Goal: Information Seeking & Learning: Learn about a topic

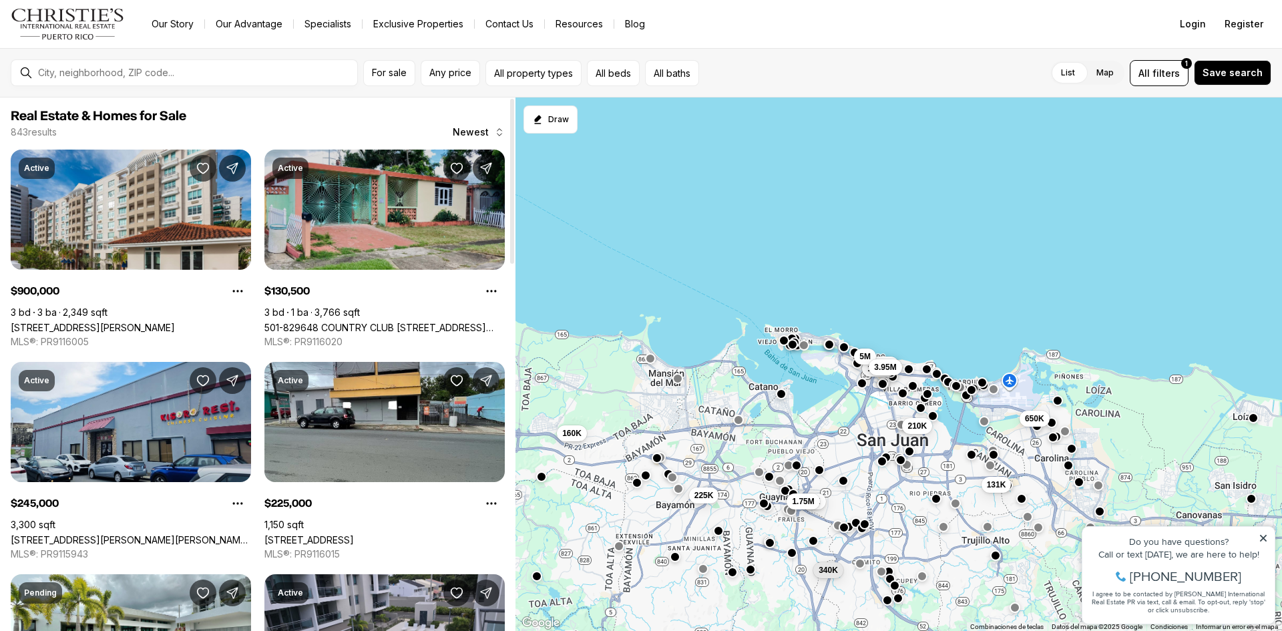
click at [411, 322] on link "501-829648 COUNTRY CLUB [STREET_ADDRESS][PERSON_NAME][PERSON_NAME]" at bounding box center [384, 327] width 240 height 11
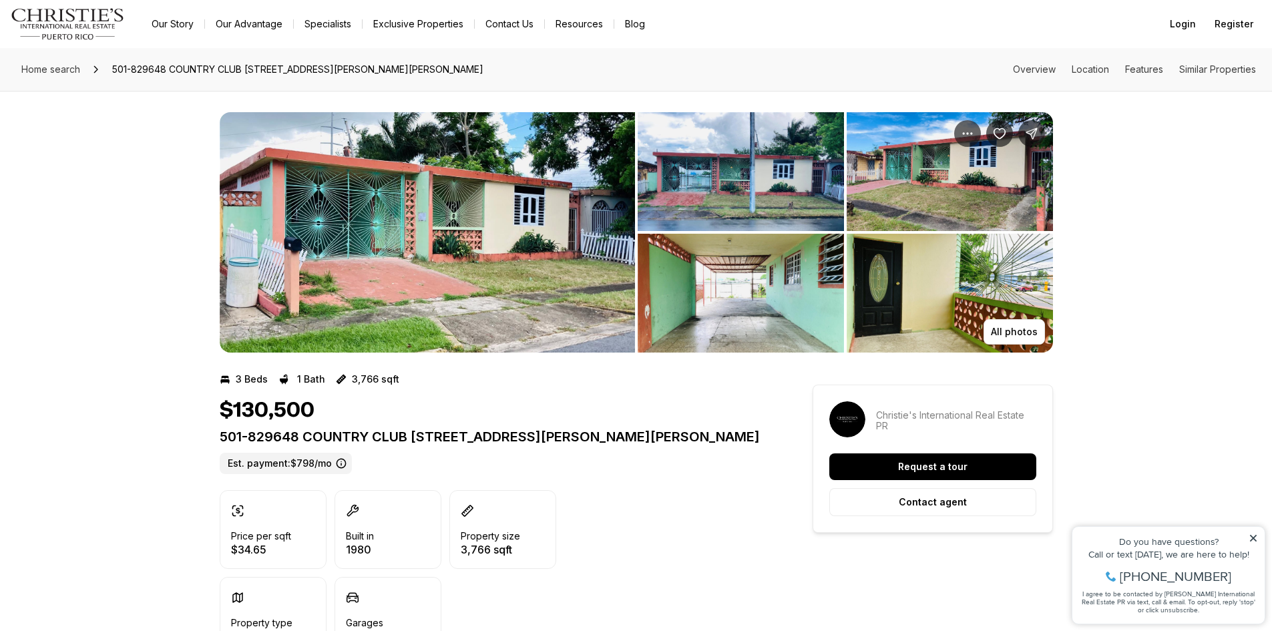
click at [596, 237] on img "View image gallery" at bounding box center [427, 232] width 415 height 240
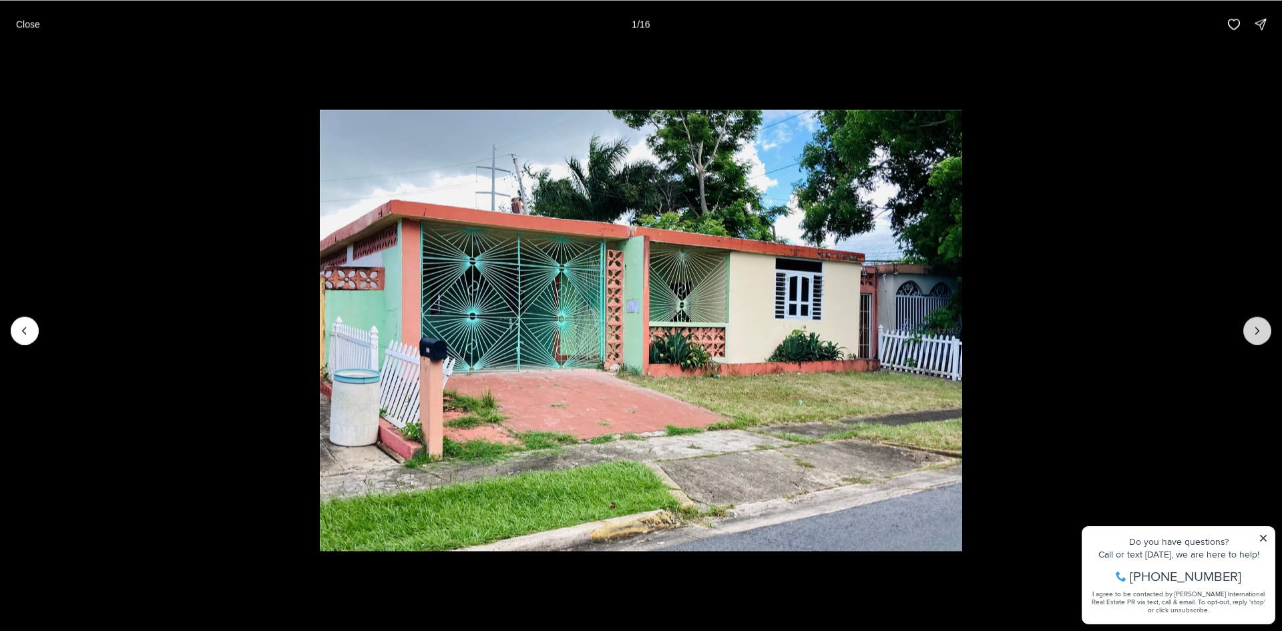
click at [1257, 329] on icon "Next slide" at bounding box center [1257, 330] width 3 height 7
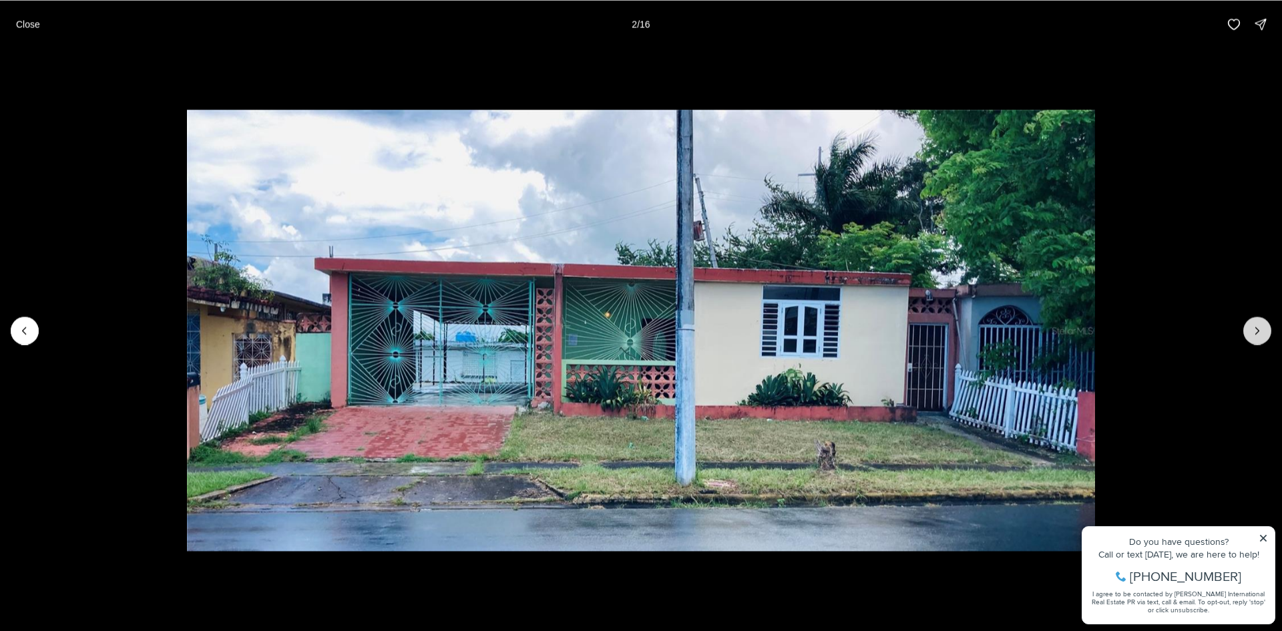
click at [1257, 329] on icon "Next slide" at bounding box center [1257, 330] width 3 height 7
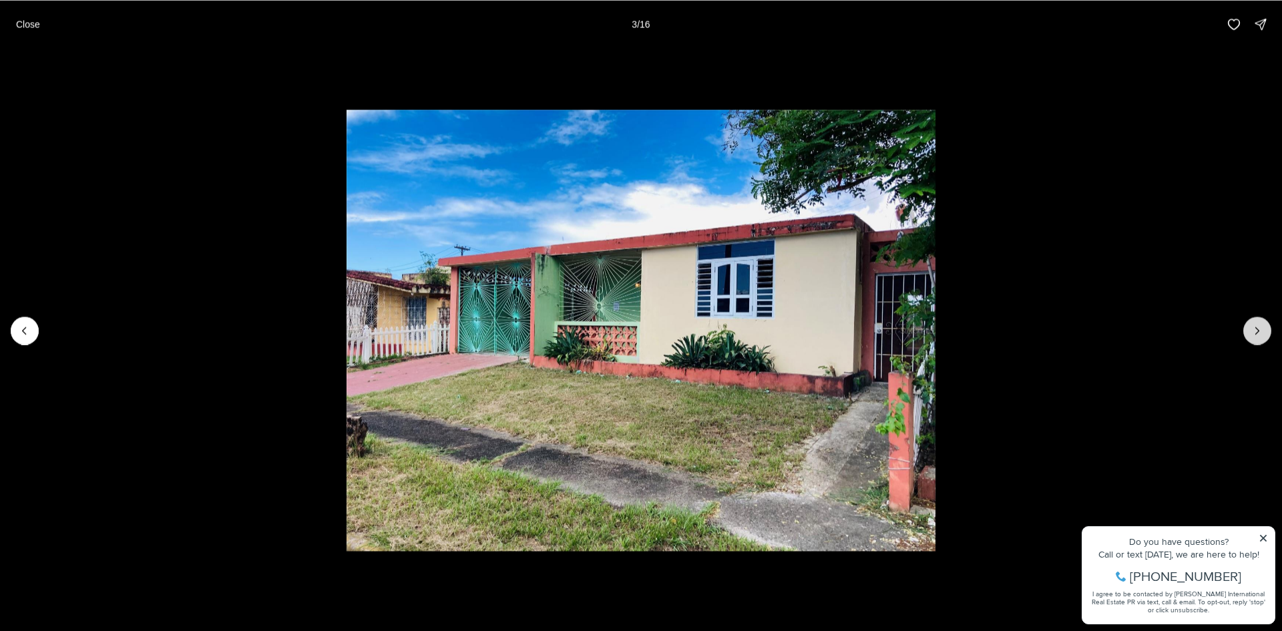
click at [1257, 329] on icon "Next slide" at bounding box center [1257, 330] width 3 height 7
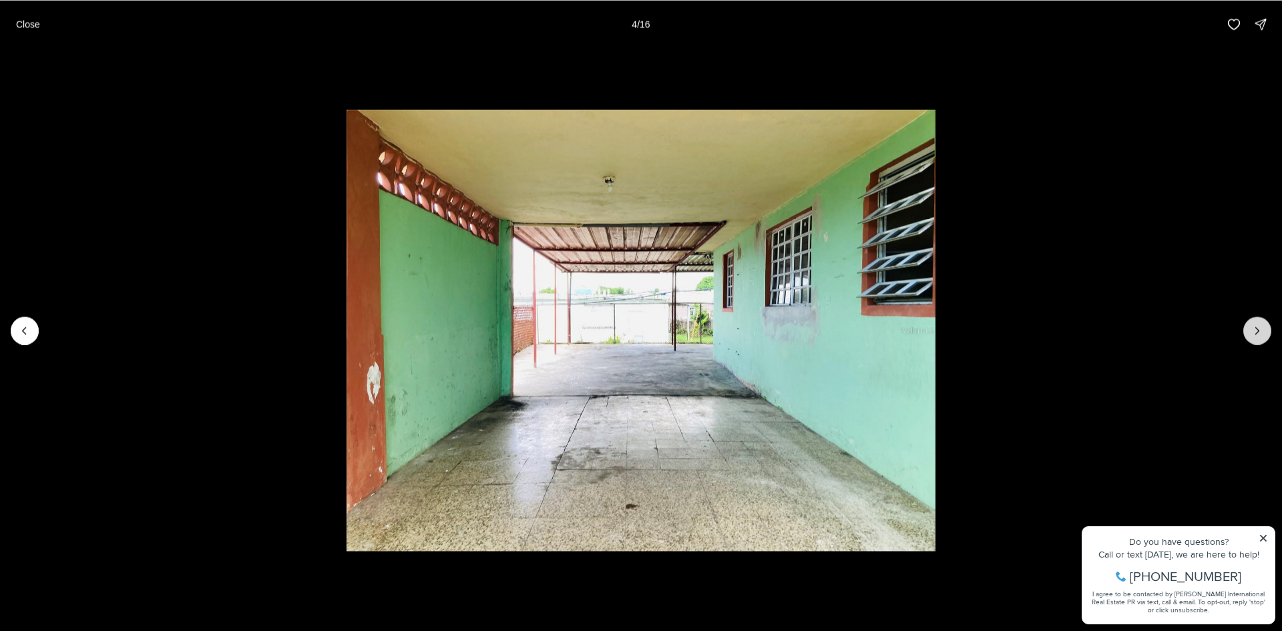
click at [1257, 329] on icon "Next slide" at bounding box center [1257, 330] width 3 height 7
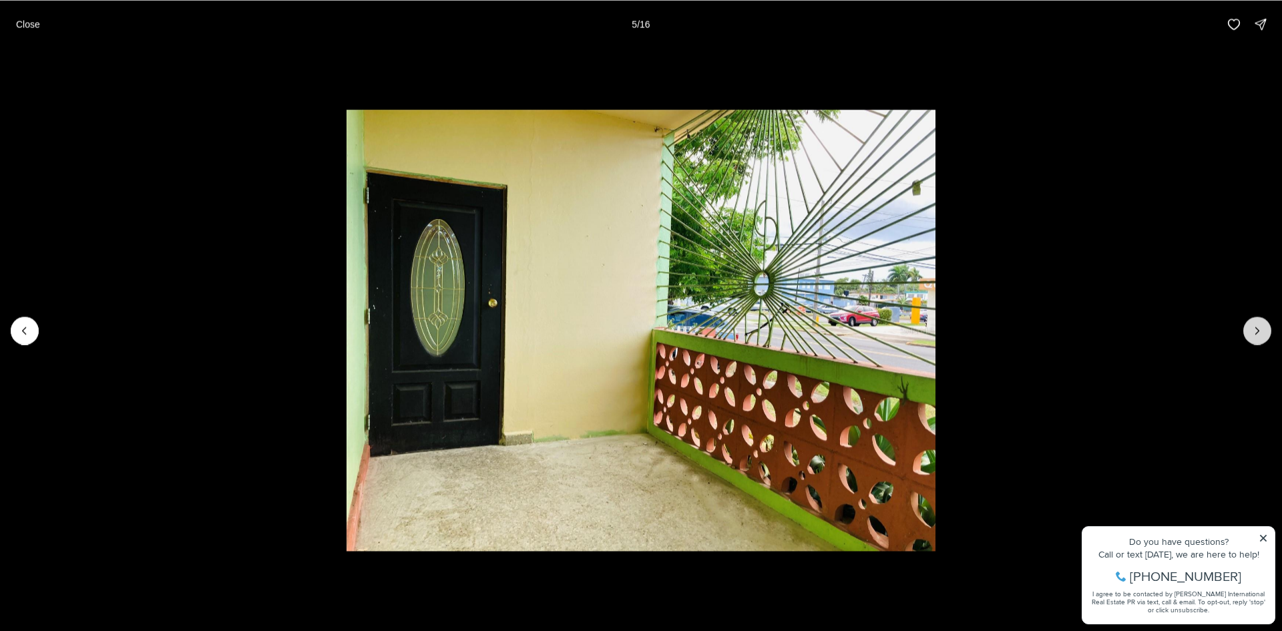
click at [1257, 329] on icon "Next slide" at bounding box center [1257, 330] width 3 height 7
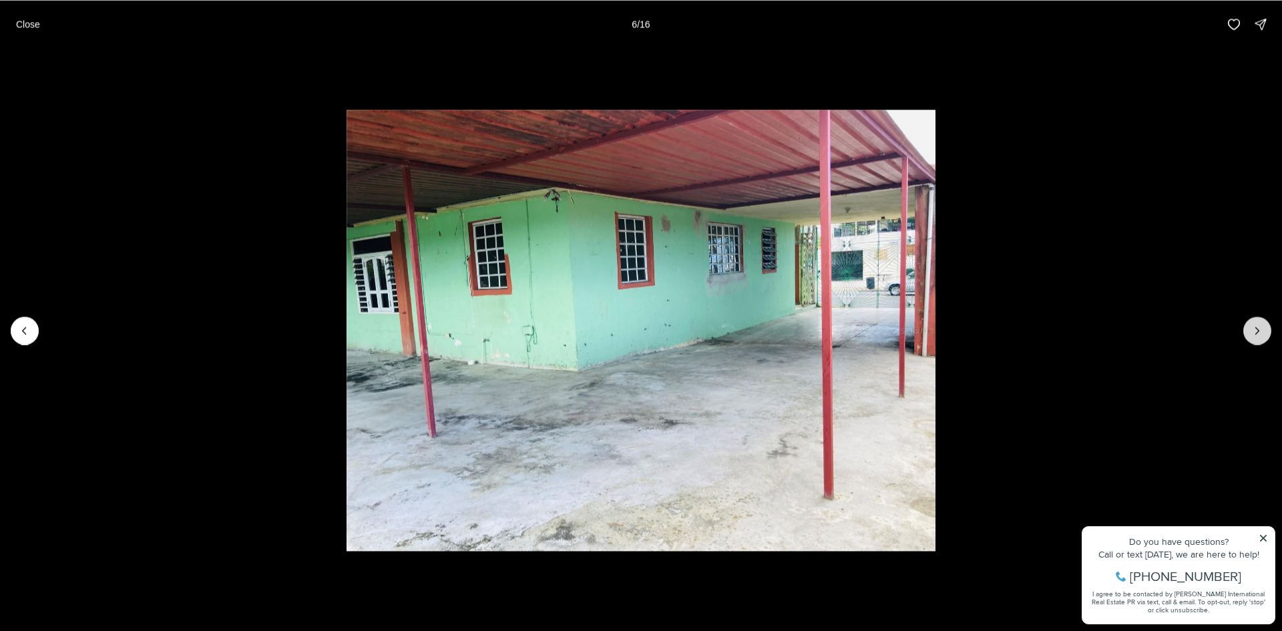
click at [1257, 329] on icon "Next slide" at bounding box center [1257, 330] width 13 height 13
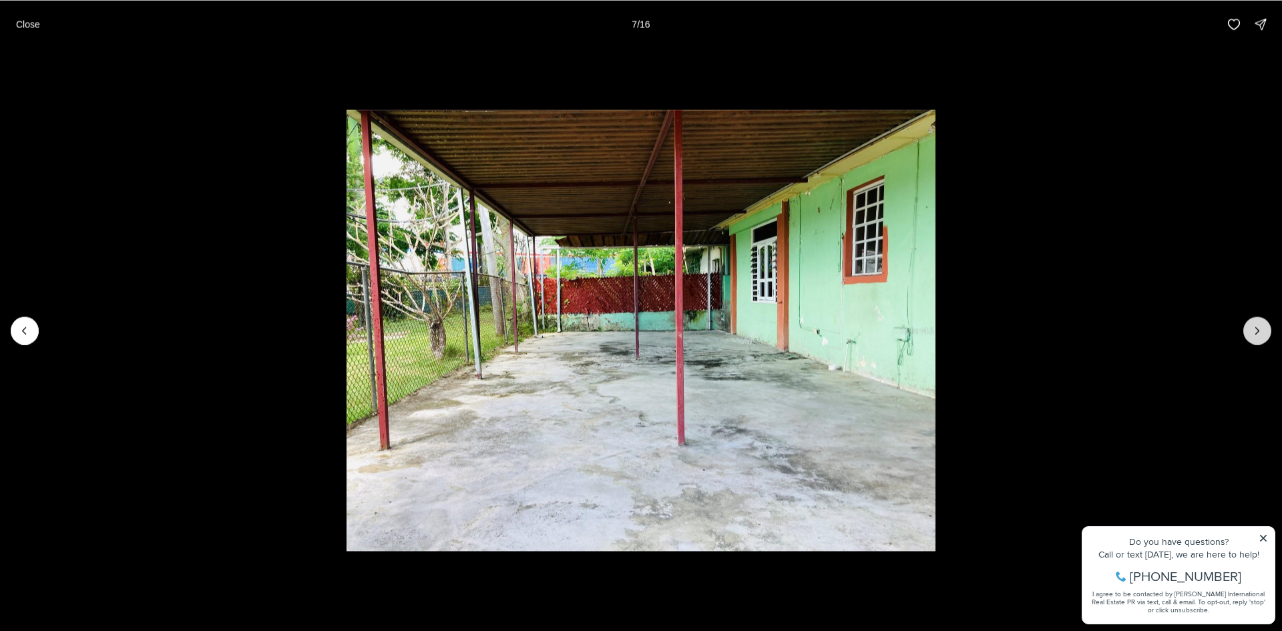
click at [1257, 329] on icon "Next slide" at bounding box center [1257, 330] width 13 height 13
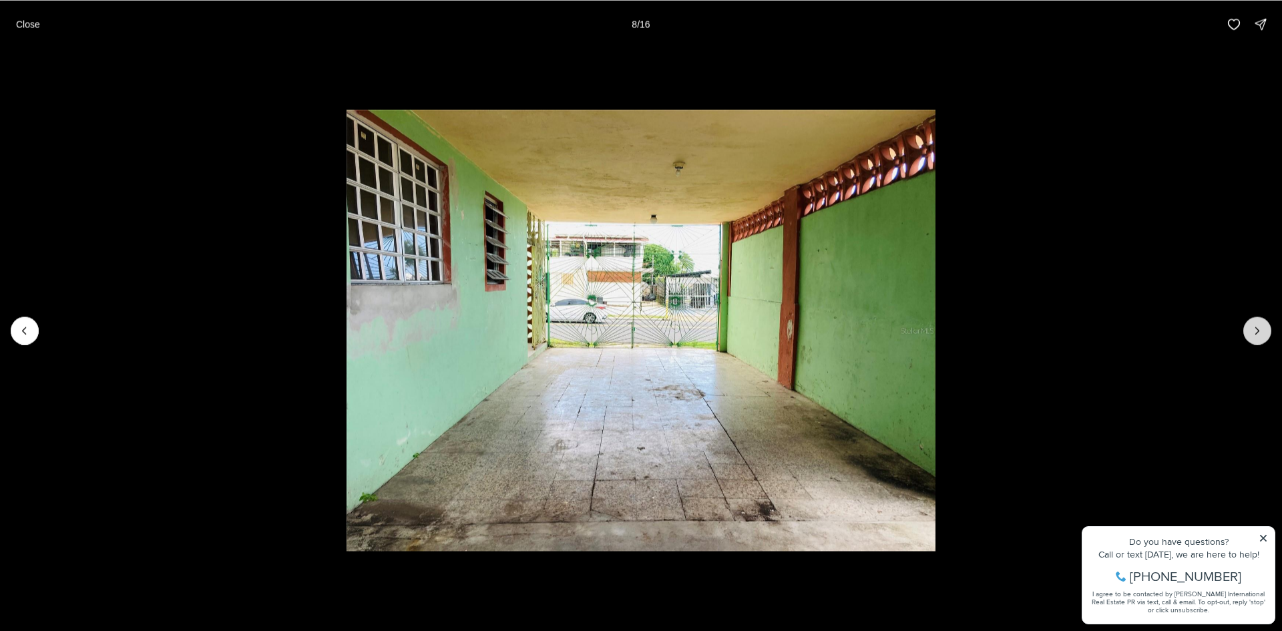
click at [1257, 329] on icon "Next slide" at bounding box center [1257, 330] width 13 height 13
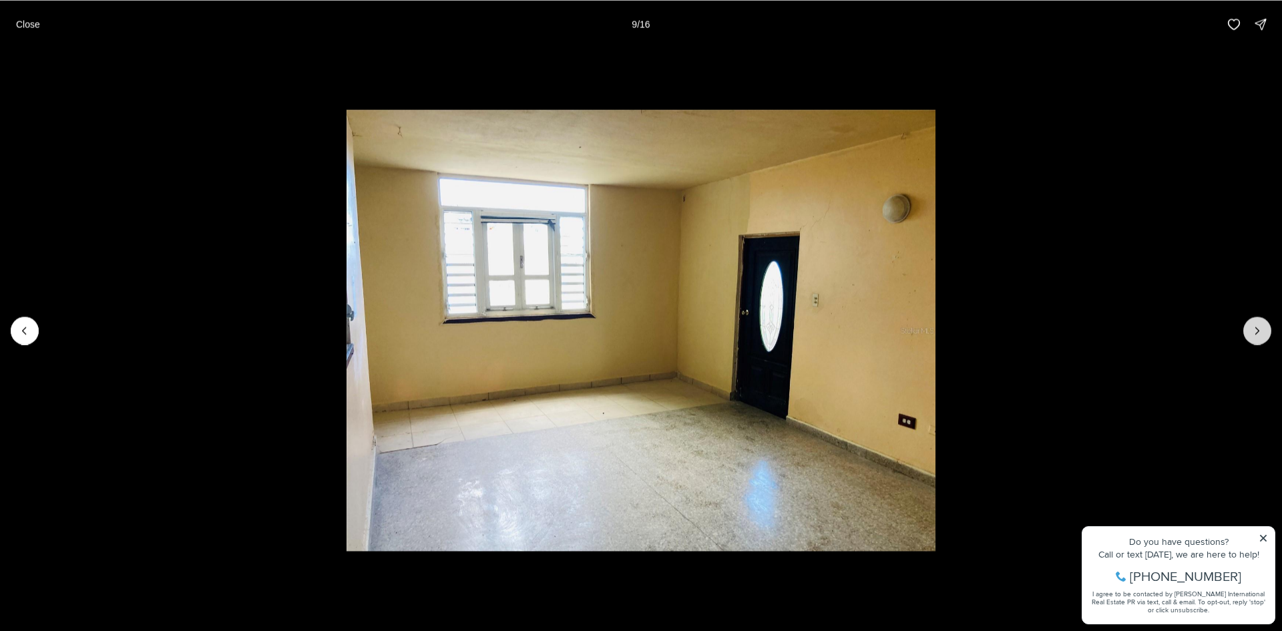
click at [1257, 329] on icon "Next slide" at bounding box center [1257, 330] width 13 height 13
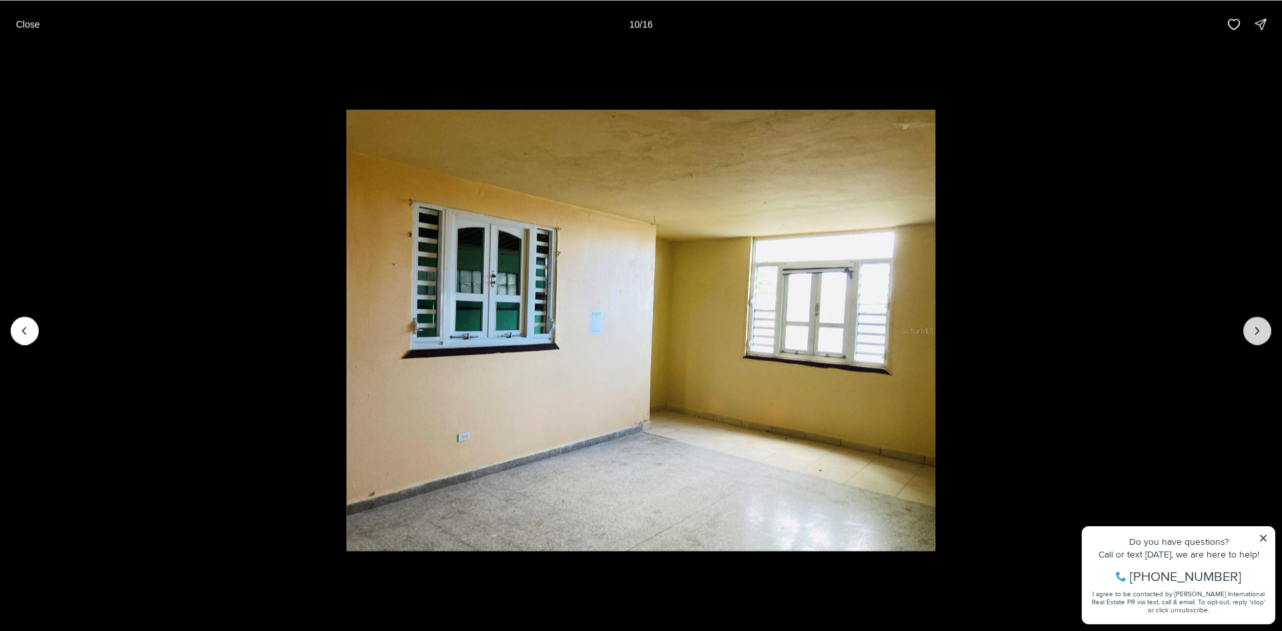
click at [1257, 329] on icon "Next slide" at bounding box center [1257, 330] width 13 height 13
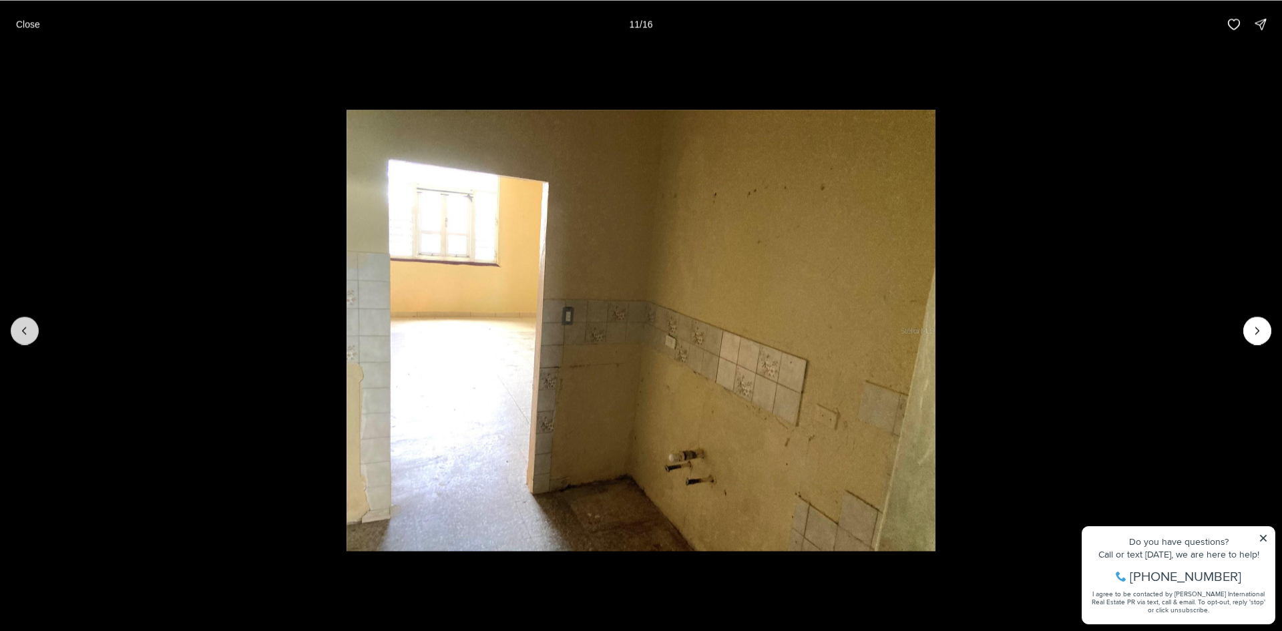
click at [19, 331] on icon "Previous slide" at bounding box center [24, 330] width 13 height 13
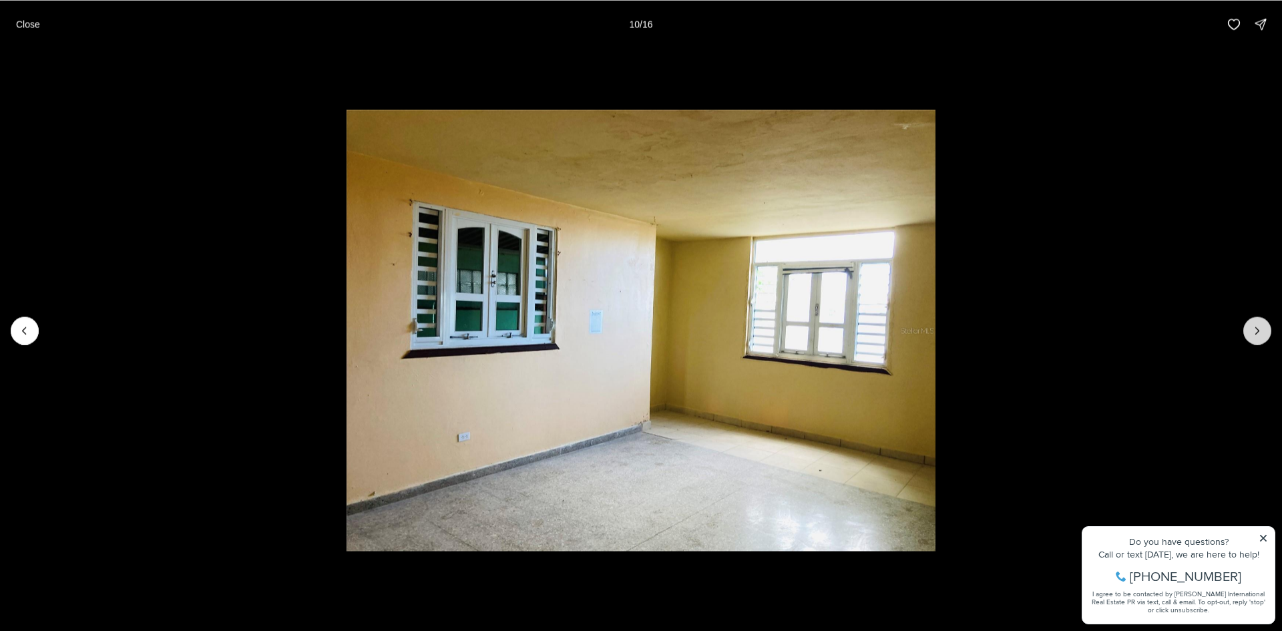
click at [1264, 326] on button "Next slide" at bounding box center [1257, 331] width 28 height 28
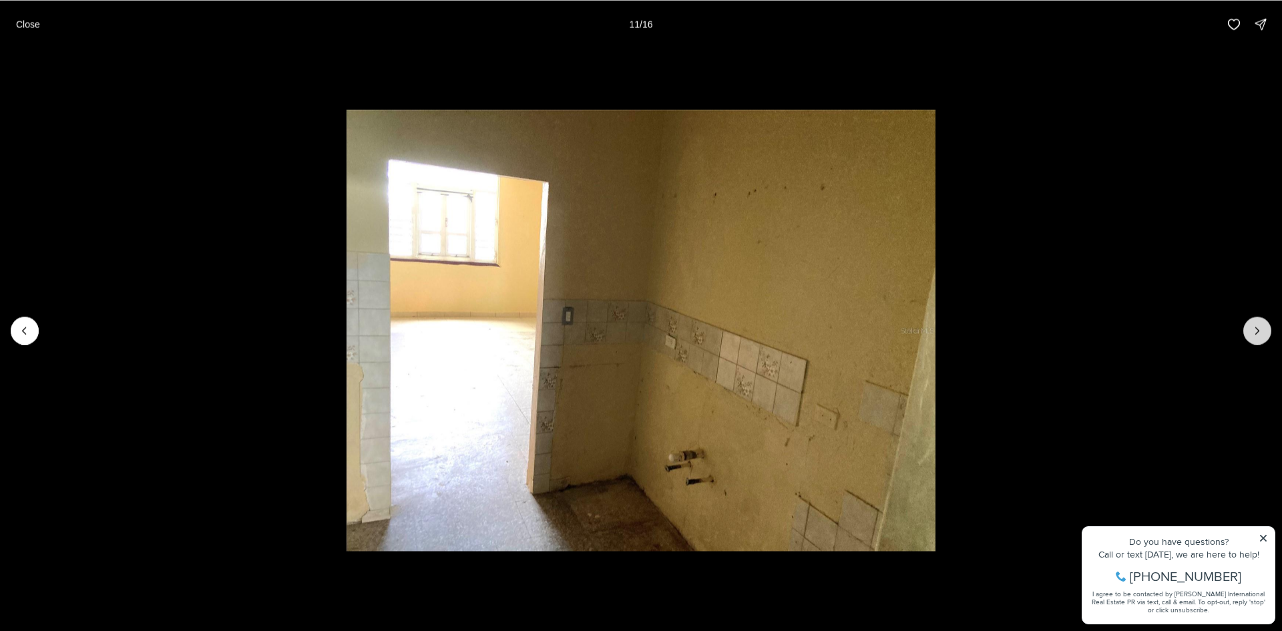
click at [1264, 326] on button "Next slide" at bounding box center [1257, 331] width 28 height 28
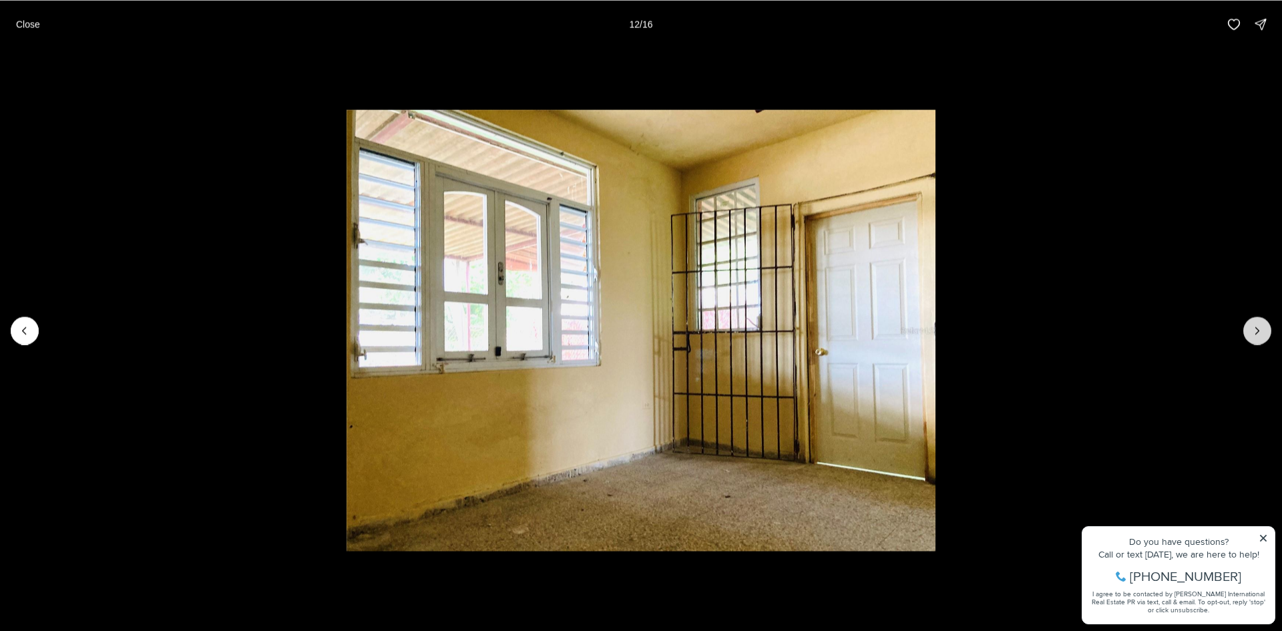
click at [1264, 326] on button "Next slide" at bounding box center [1257, 331] width 28 height 28
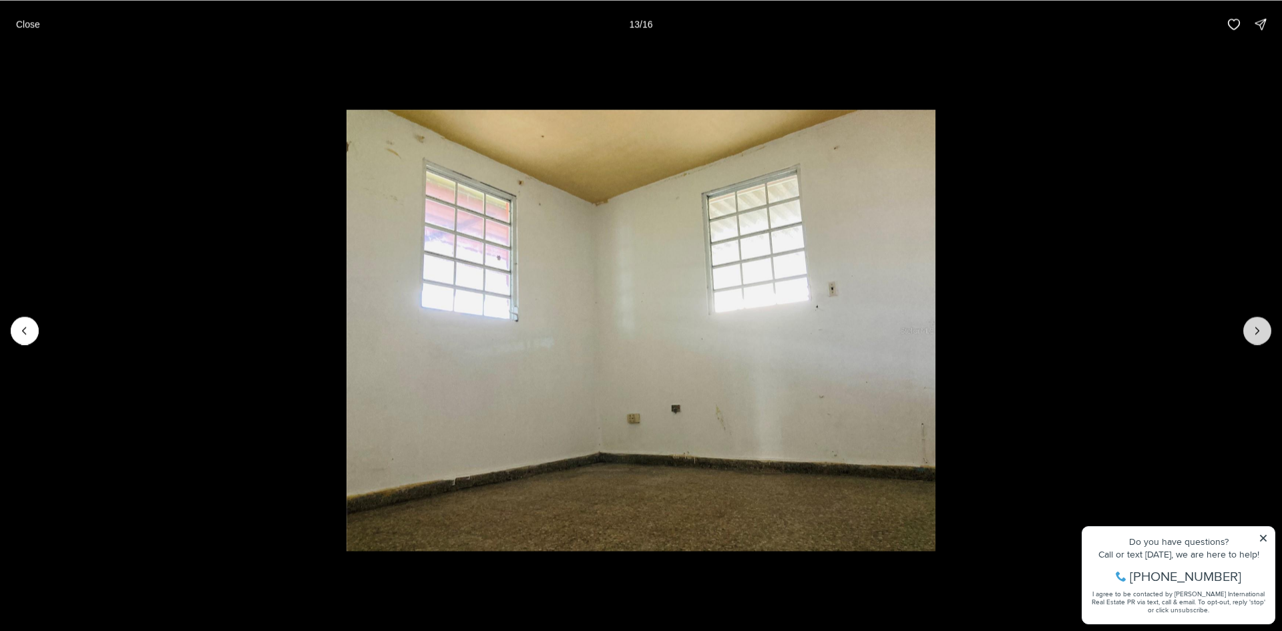
click at [1264, 326] on button "Next slide" at bounding box center [1257, 331] width 28 height 28
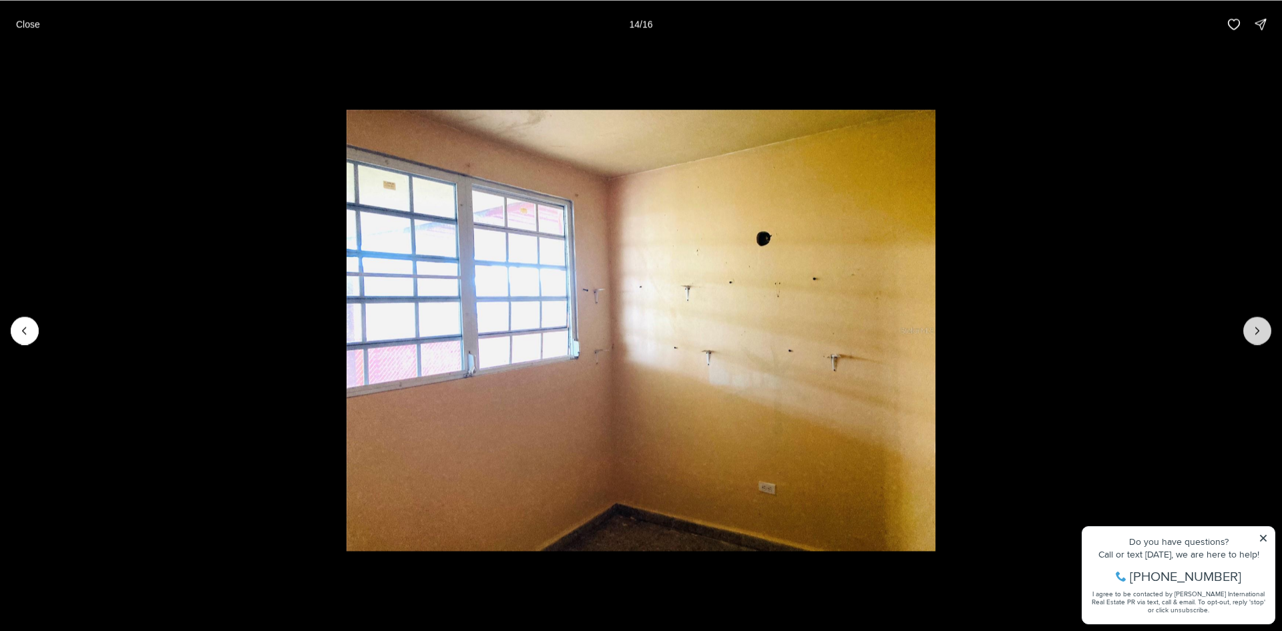
click at [1264, 326] on button "Next slide" at bounding box center [1257, 331] width 28 height 28
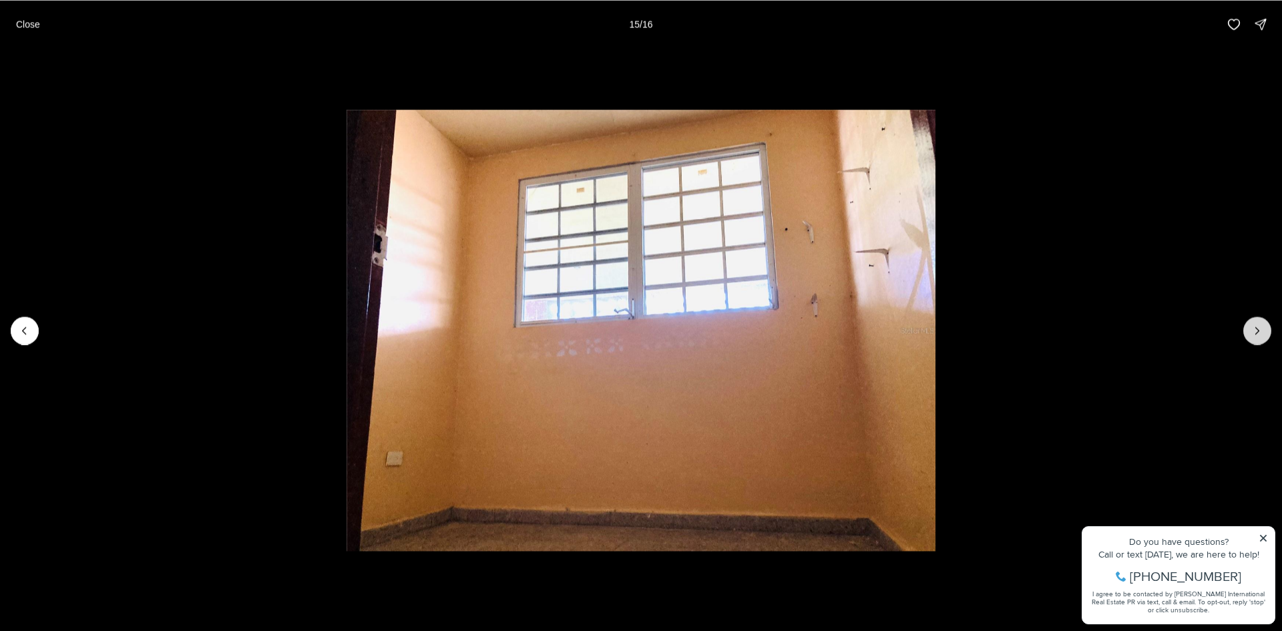
click at [1264, 326] on button "Next slide" at bounding box center [1257, 331] width 28 height 28
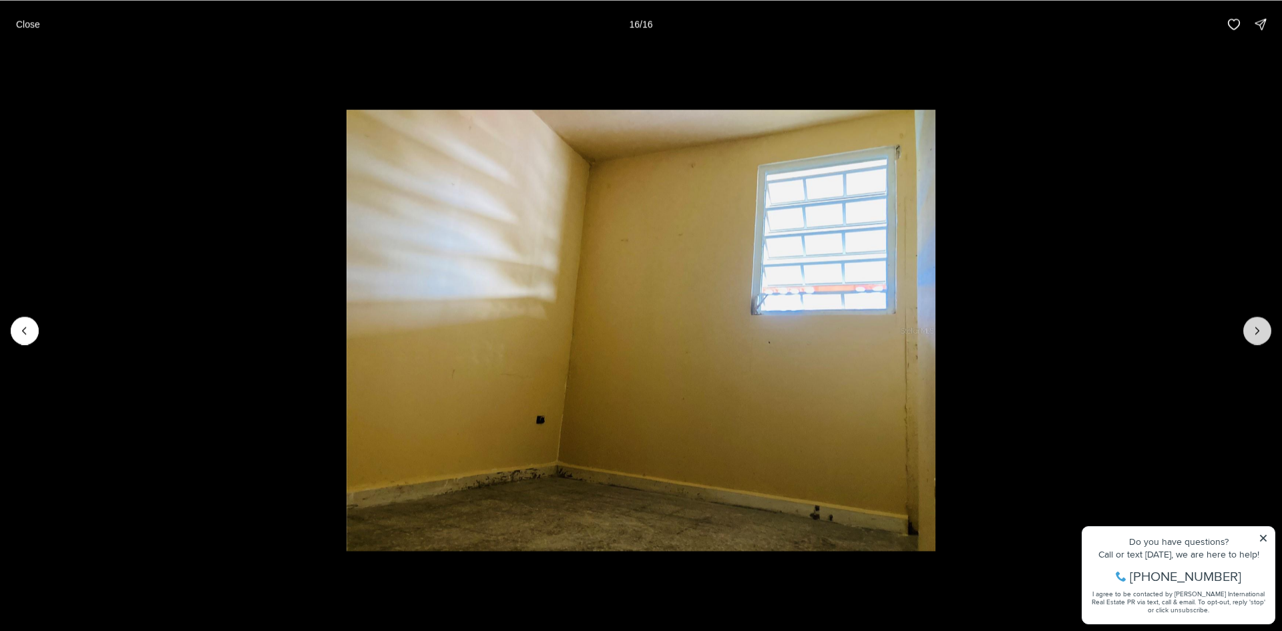
click at [1264, 326] on div at bounding box center [1257, 331] width 28 height 28
click at [1268, 326] on div at bounding box center [1257, 331] width 28 height 28
click at [31, 19] on p "Close" at bounding box center [28, 24] width 24 height 11
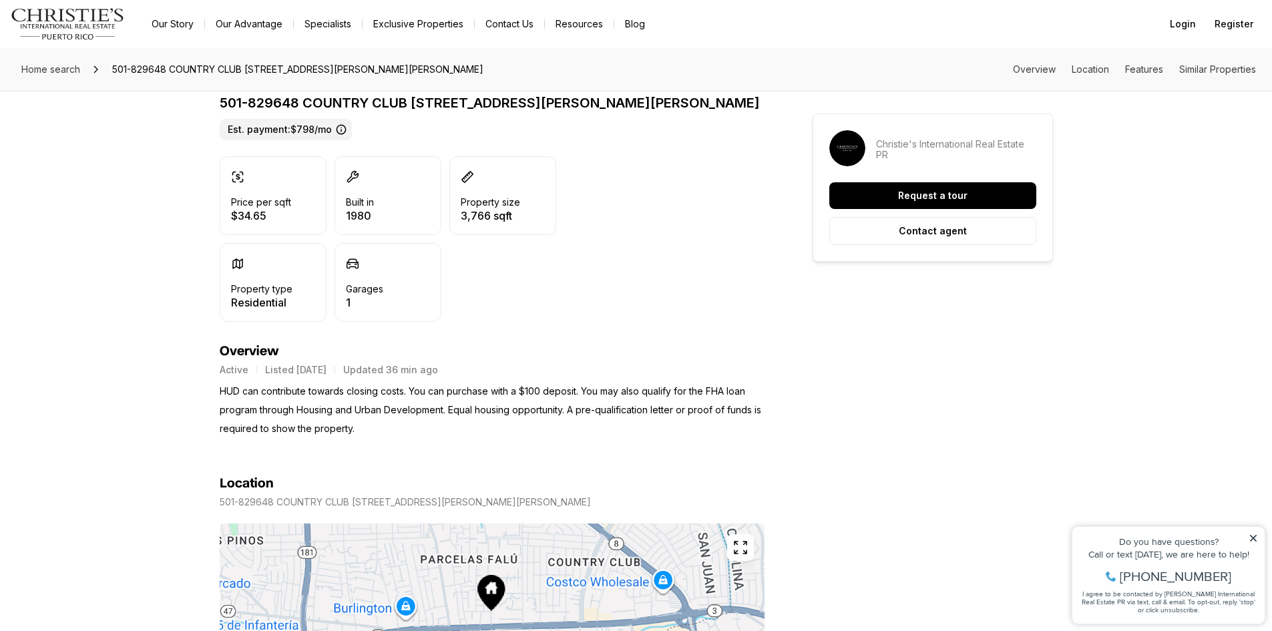
scroll to position [467, 0]
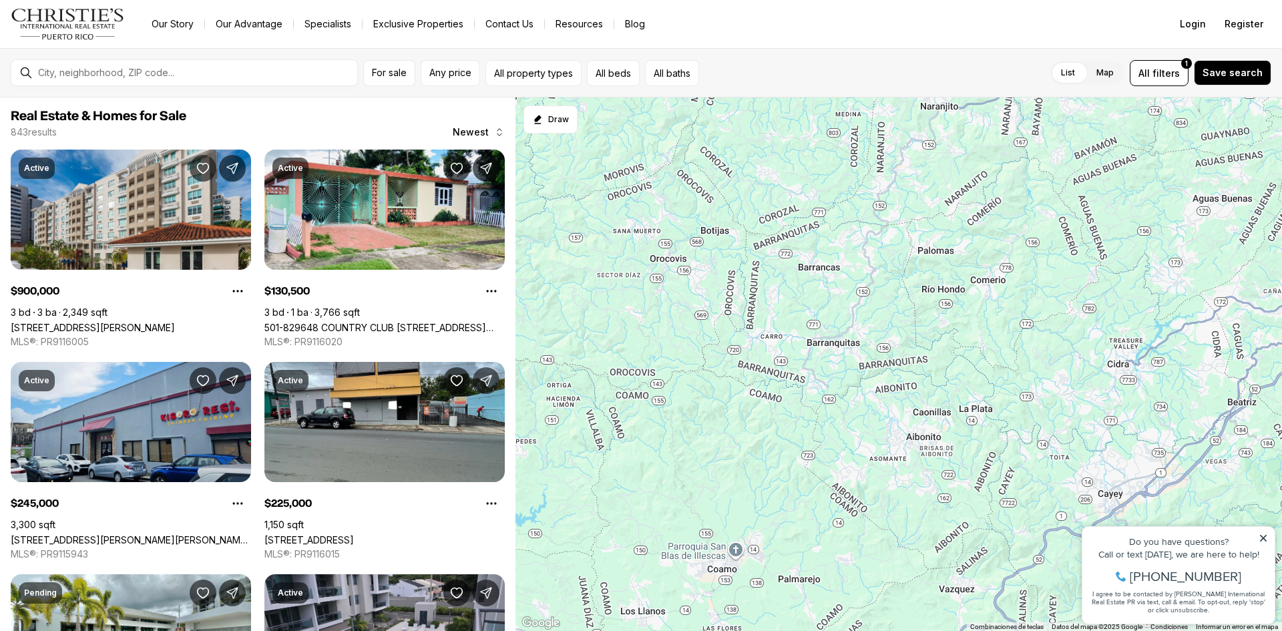
drag, startPoint x: 748, startPoint y: 558, endPoint x: 1169, endPoint y: -9, distance: 705.5
click at [1169, 0] on html "Go to: Homepage Our Story Our Advantage Specialists Exclusive Properties Contac…" at bounding box center [641, 315] width 1282 height 631
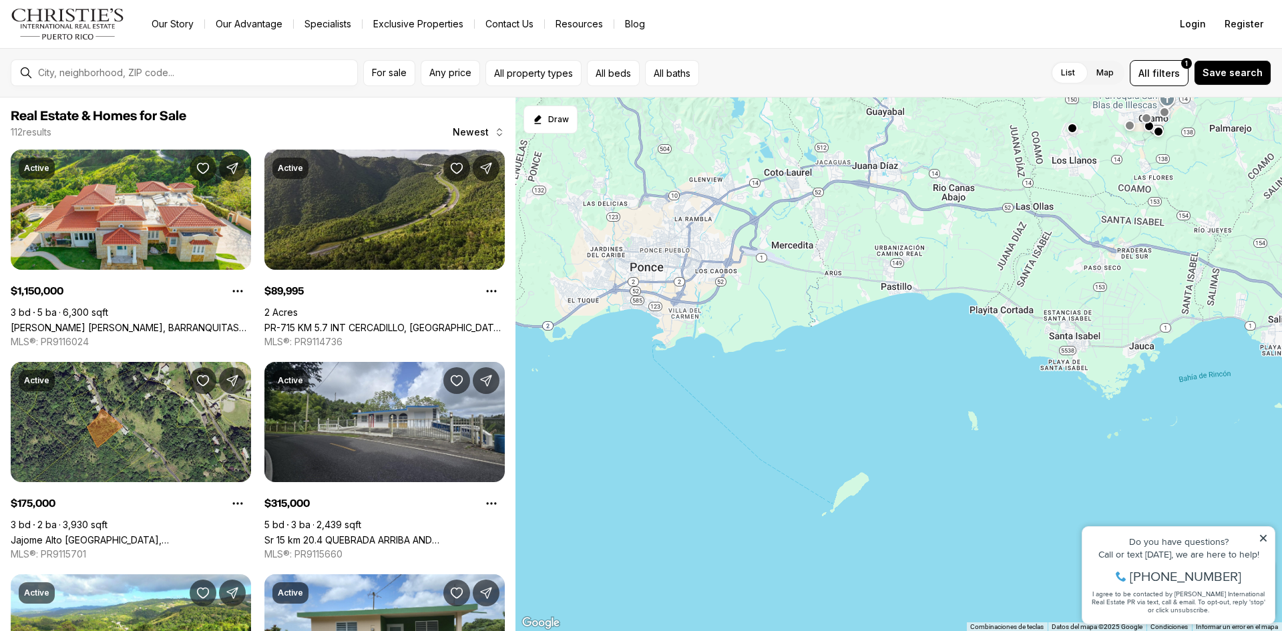
drag, startPoint x: 692, startPoint y: 585, endPoint x: 1142, endPoint y: 110, distance: 654.7
click at [1142, 110] on div "90K 75K 72K 33K 650K 315K 175K 150K 350K 170K 1.15M 55K" at bounding box center [899, 365] width 767 height 534
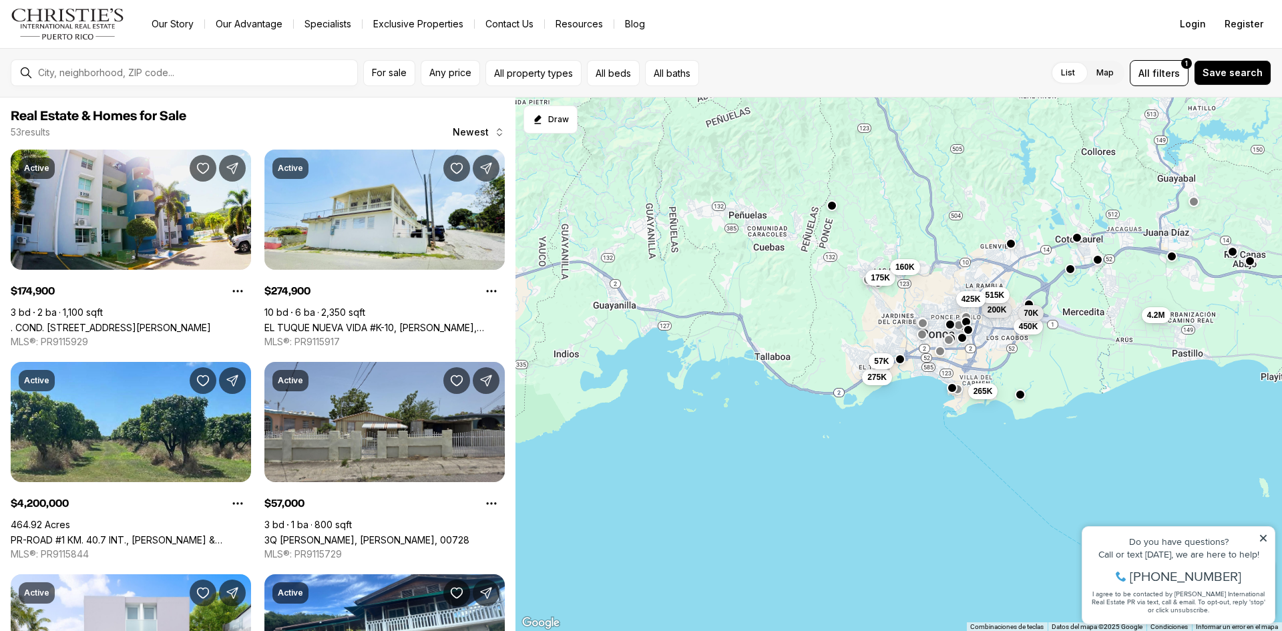
drag, startPoint x: 677, startPoint y: 303, endPoint x: 970, endPoint y: 371, distance: 300.8
click at [970, 371] on div "175K 275K 4.2M 57K 265K 160K 200K 515K 450K 392K 70K 425K" at bounding box center [899, 365] width 767 height 534
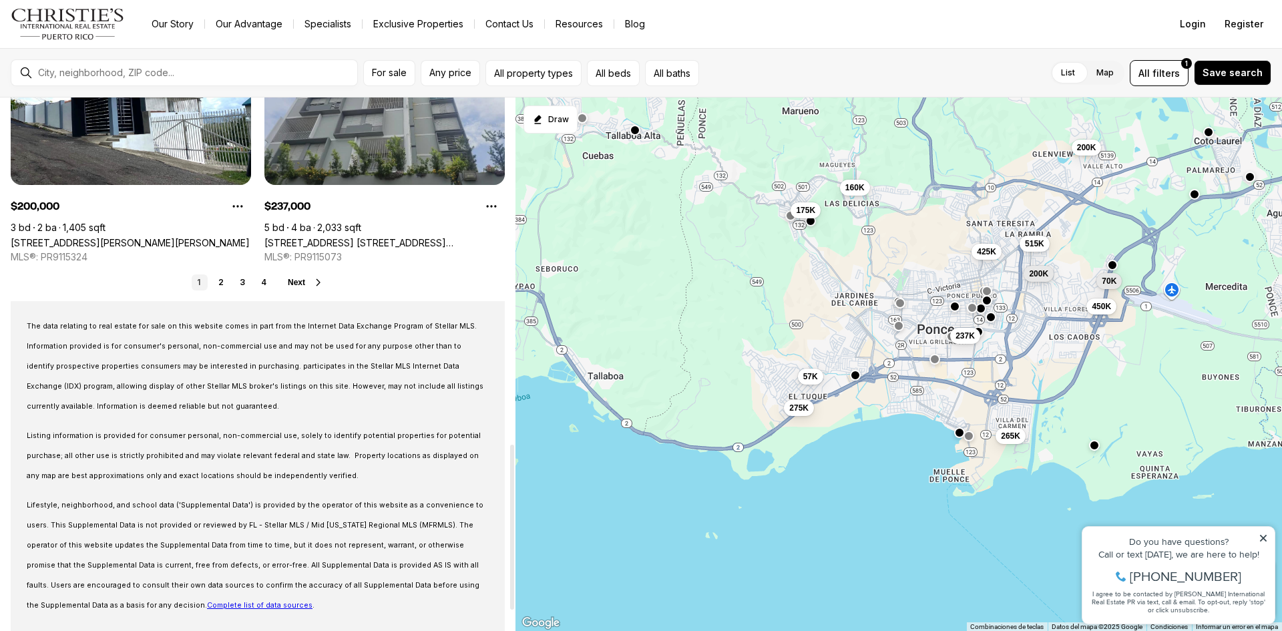
scroll to position [1185, 0]
